Goal: Transaction & Acquisition: Book appointment/travel/reservation

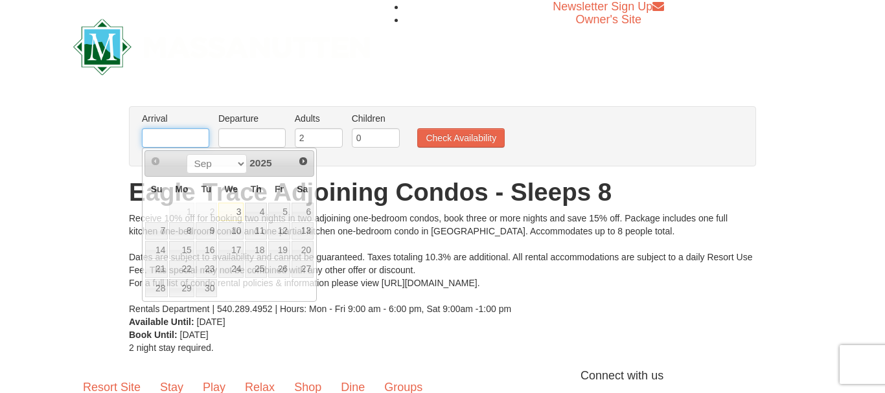
click at [192, 136] on input "text" at bounding box center [175, 137] width 67 height 19
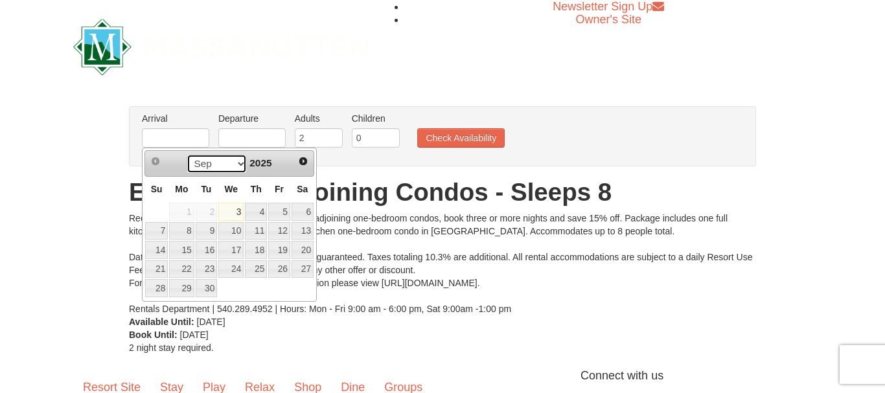
click at [187, 154] on select "Sep Oct Nov Dec" at bounding box center [217, 163] width 60 height 19
click at [301, 229] on link "11" at bounding box center [303, 231] width 22 height 18
type input "[DATE]"
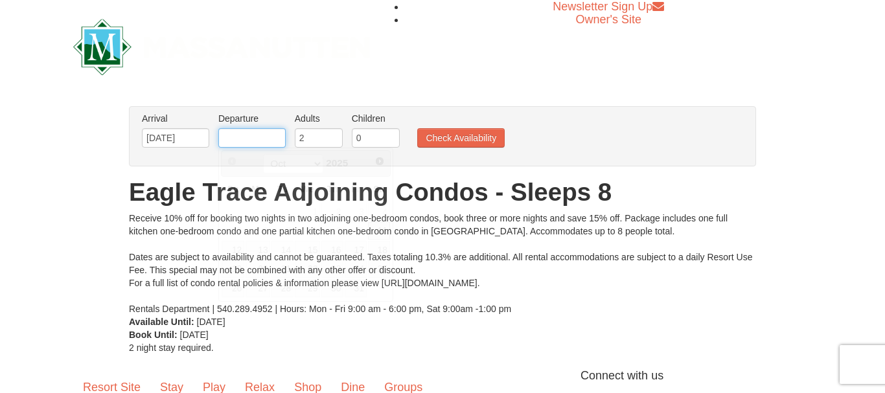
click at [257, 138] on input "text" at bounding box center [251, 137] width 67 height 19
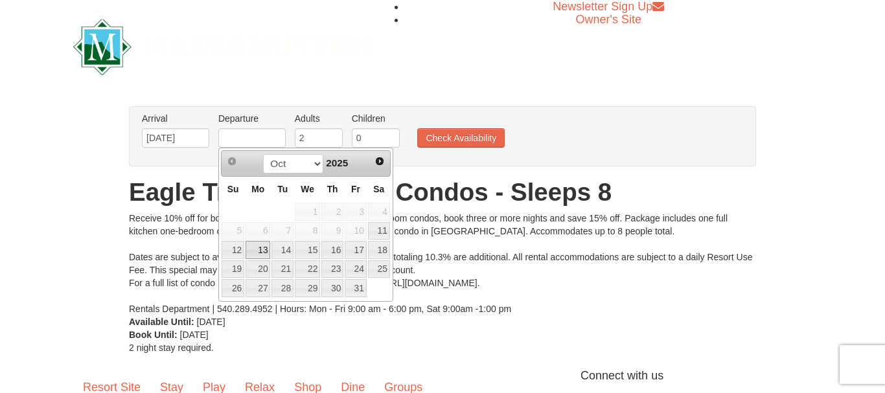
click at [261, 249] on link "13" at bounding box center [258, 250] width 25 height 18
type input "[DATE]"
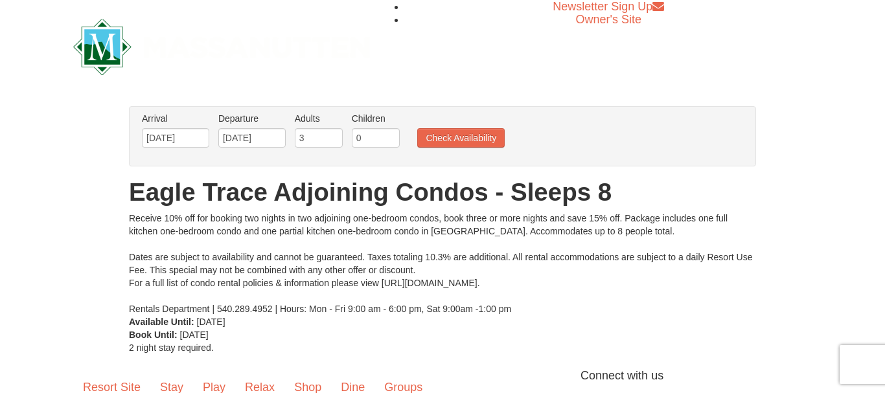
type input "3"
click at [329, 135] on input "3" at bounding box center [319, 137] width 48 height 19
click at [476, 132] on button "Check Availability" at bounding box center [460, 137] width 87 height 19
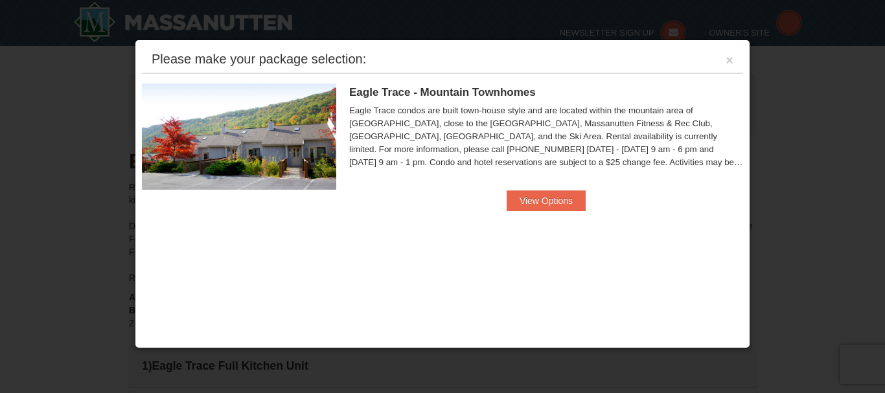
scroll to position [396, 0]
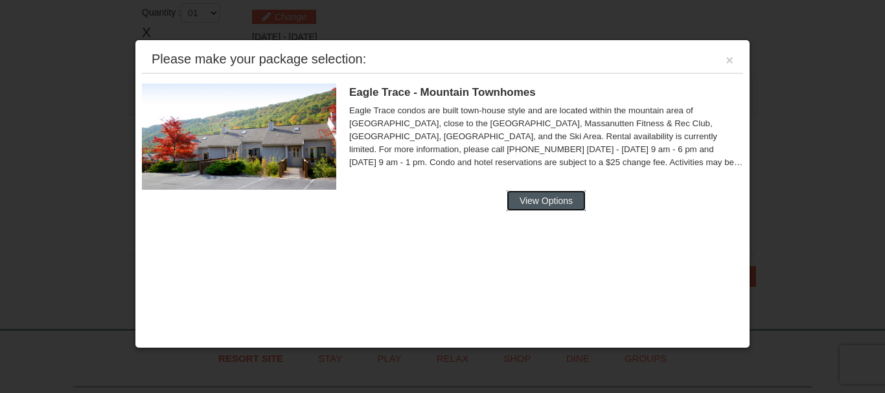
click at [548, 197] on button "View Options" at bounding box center [546, 201] width 79 height 21
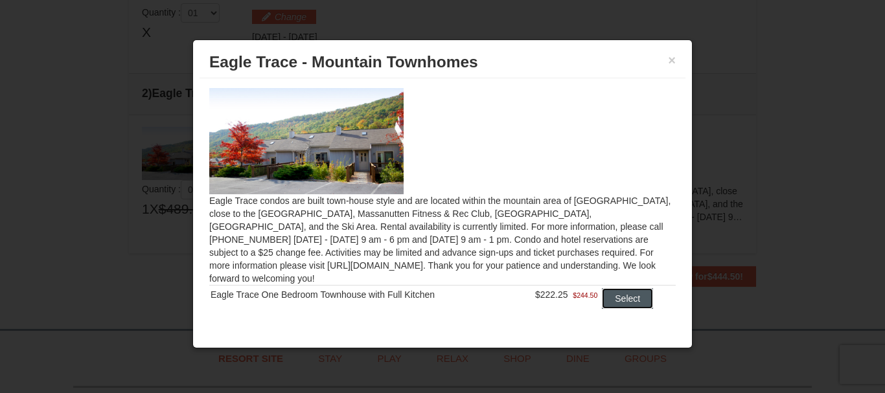
click at [618, 292] on button "Select" at bounding box center [627, 298] width 51 height 21
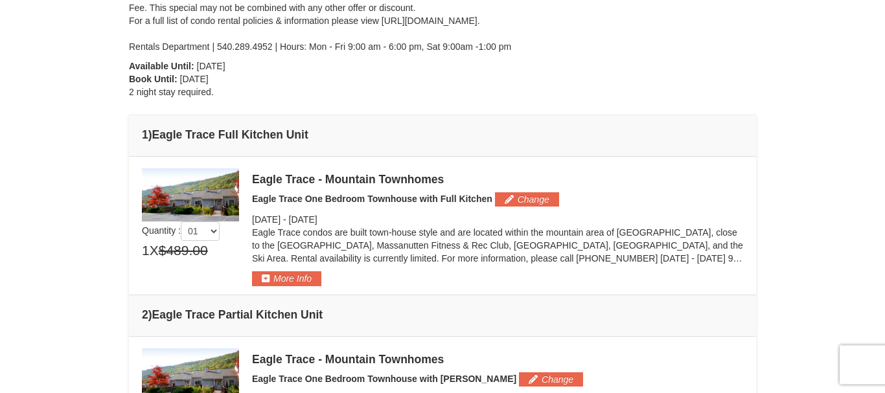
scroll to position [0, 0]
